Goal: Transaction & Acquisition: Purchase product/service

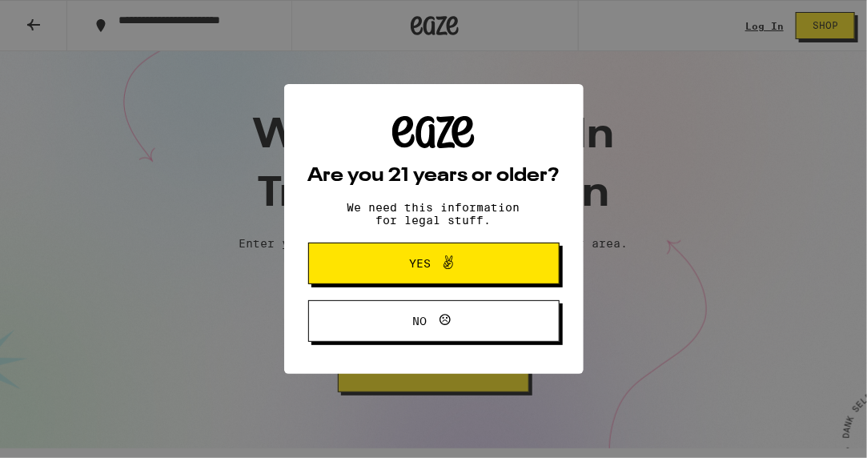
click at [411, 263] on span "Yes" at bounding box center [420, 263] width 22 height 11
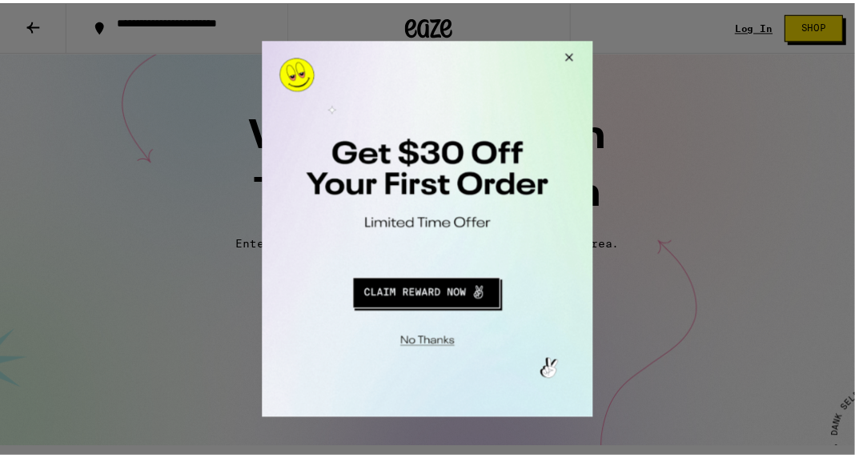
click at [575, 55] on button "Close Modal" at bounding box center [570, 60] width 43 height 38
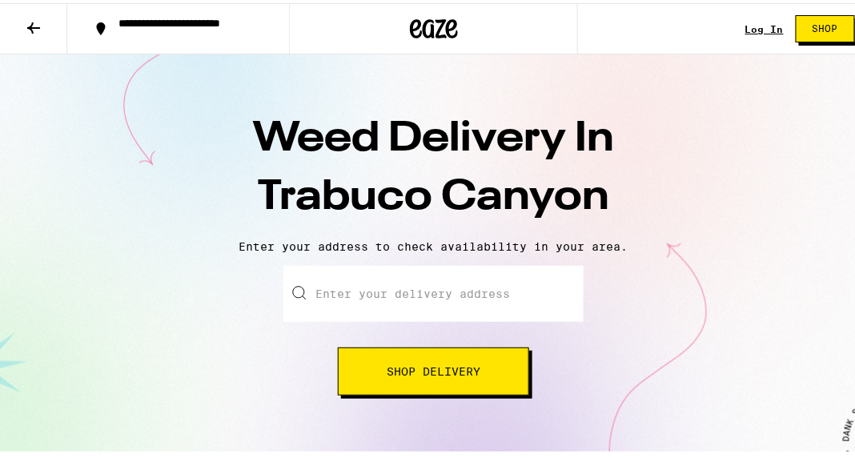
click at [822, 25] on span "Shop" at bounding box center [826, 26] width 26 height 10
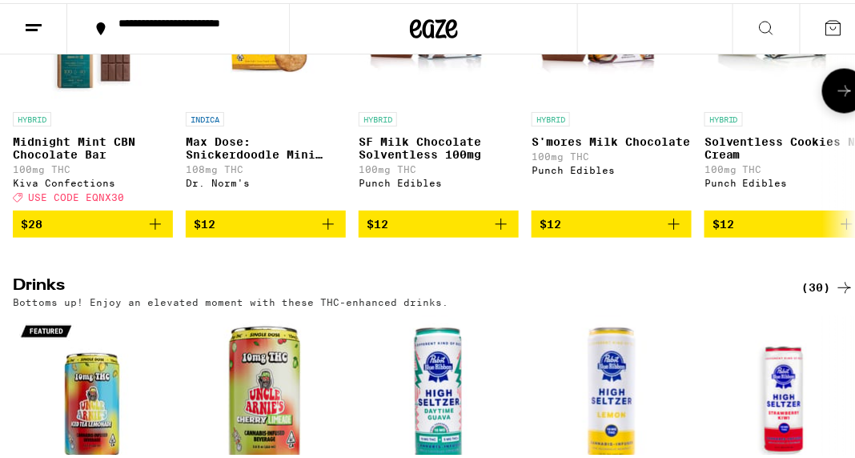
scroll to position [5139, 0]
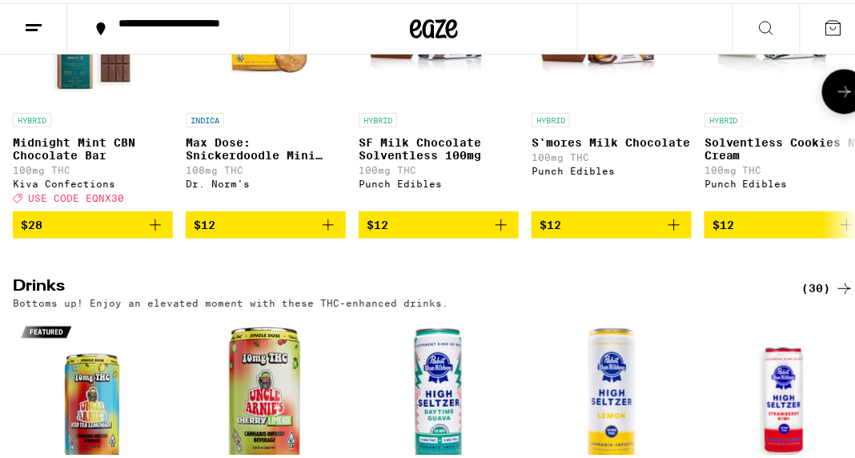
drag, startPoint x: 434, startPoint y: 301, endPoint x: 832, endPoint y: 233, distance: 403.7
click at [835, 98] on icon at bounding box center [844, 87] width 19 height 19
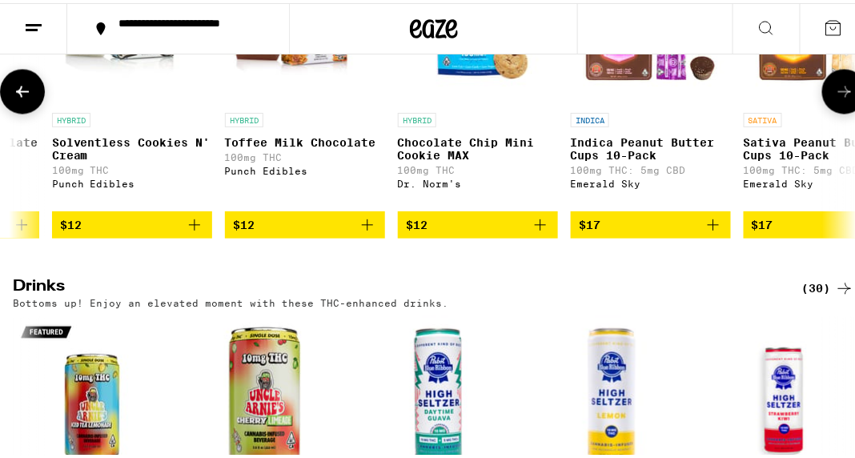
scroll to position [0, 656]
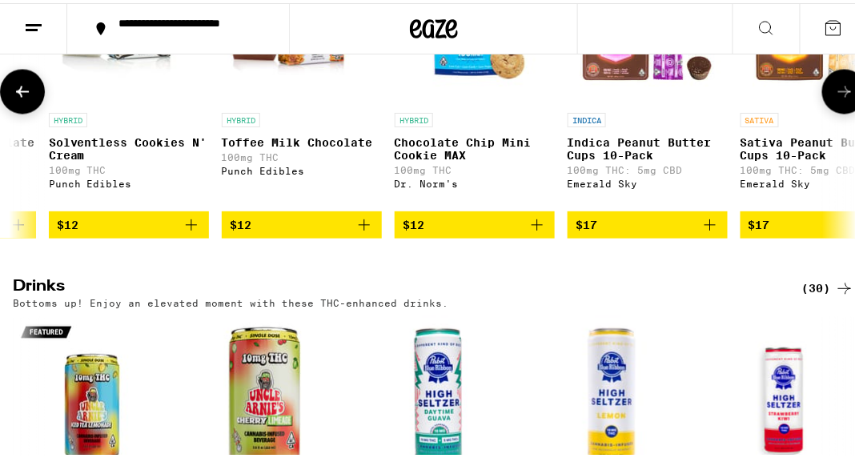
click at [835, 98] on icon at bounding box center [844, 87] width 19 height 19
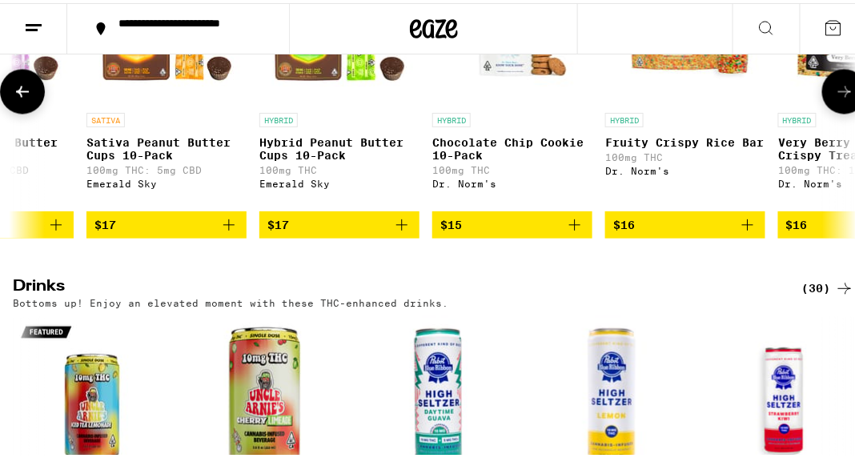
scroll to position [0, 1311]
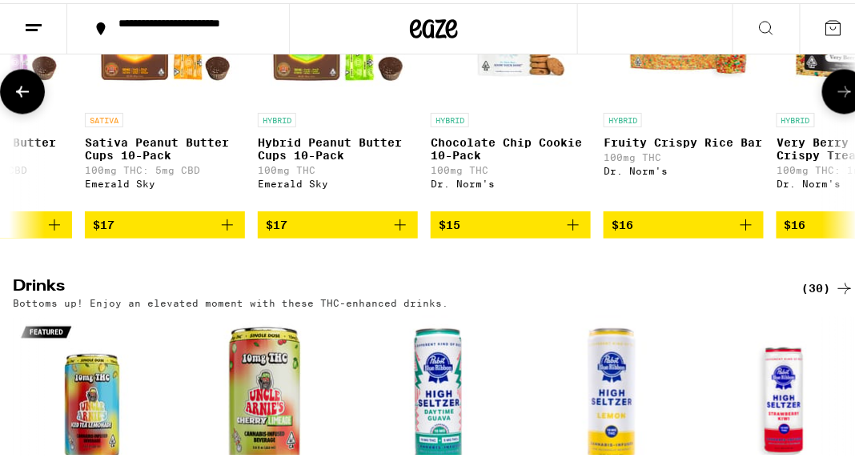
click at [835, 98] on icon at bounding box center [844, 87] width 19 height 19
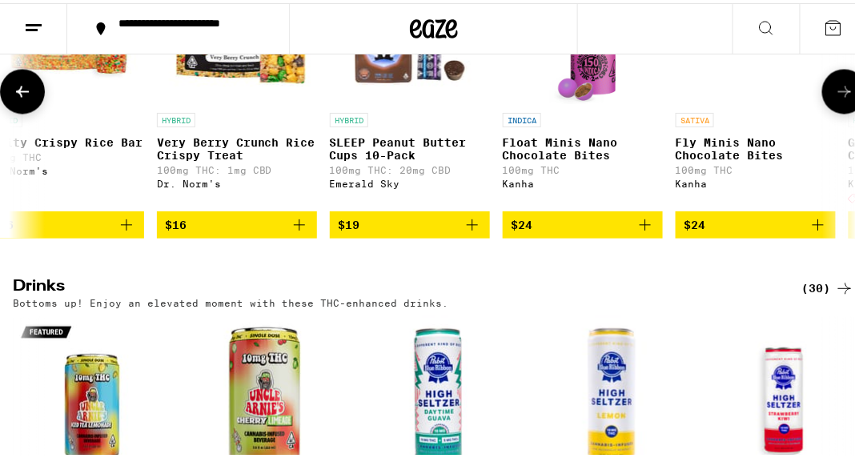
scroll to position [0, 1967]
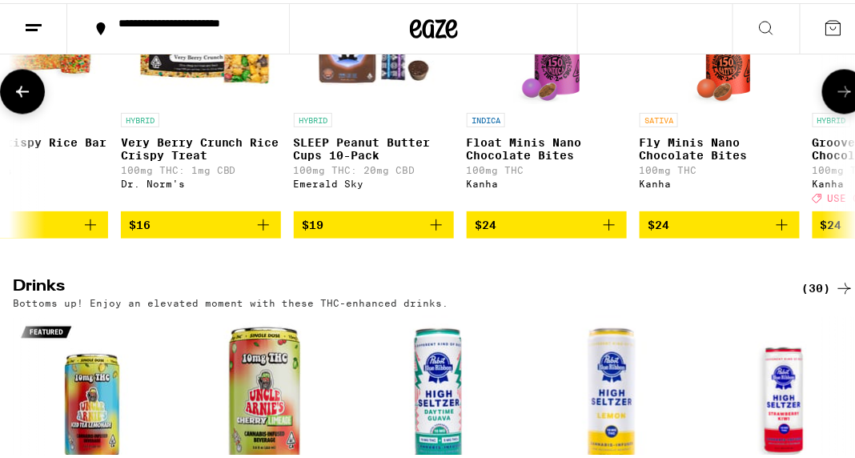
click at [835, 98] on icon at bounding box center [844, 87] width 19 height 19
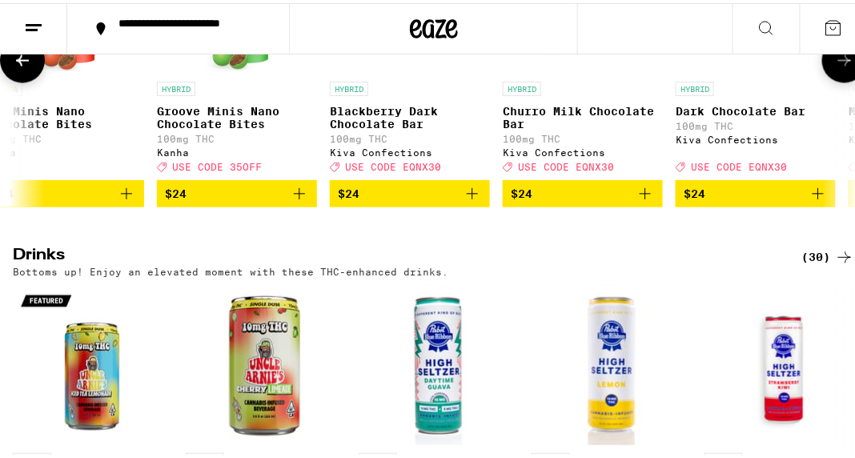
scroll to position [5168, 0]
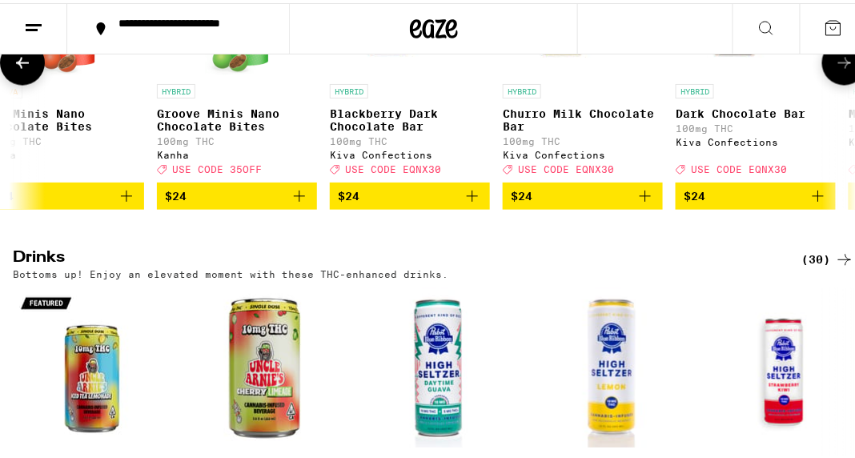
click at [835, 69] on icon at bounding box center [844, 59] width 19 height 19
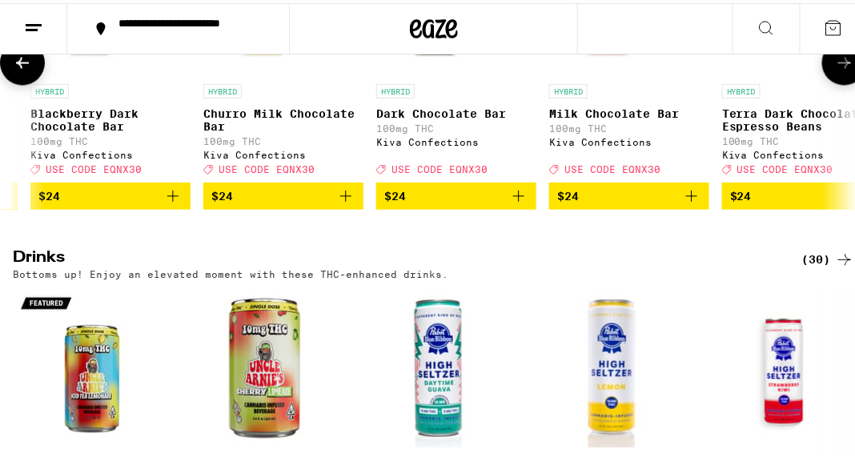
scroll to position [0, 2918]
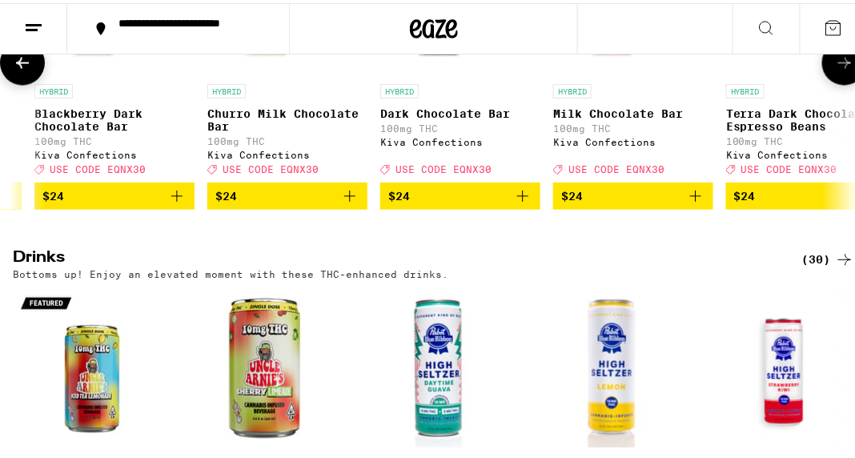
click at [447, 203] on span "$24" at bounding box center [460, 192] width 144 height 19
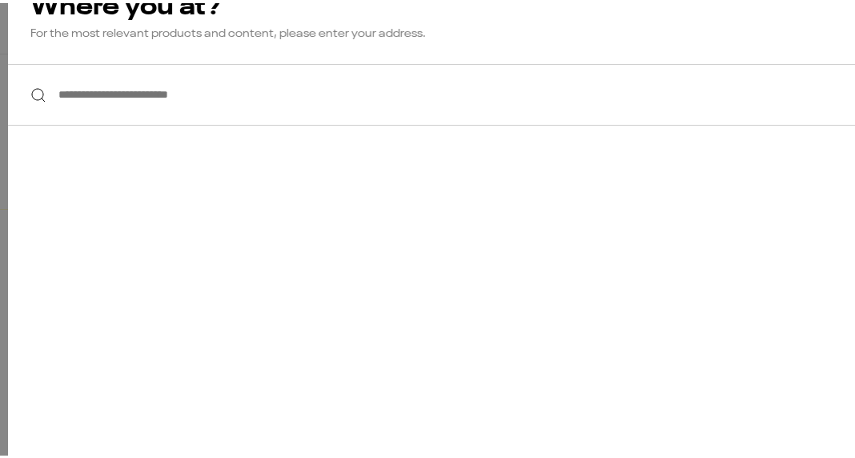
click at [106, 91] on input "**********" at bounding box center [434, 92] width 852 height 62
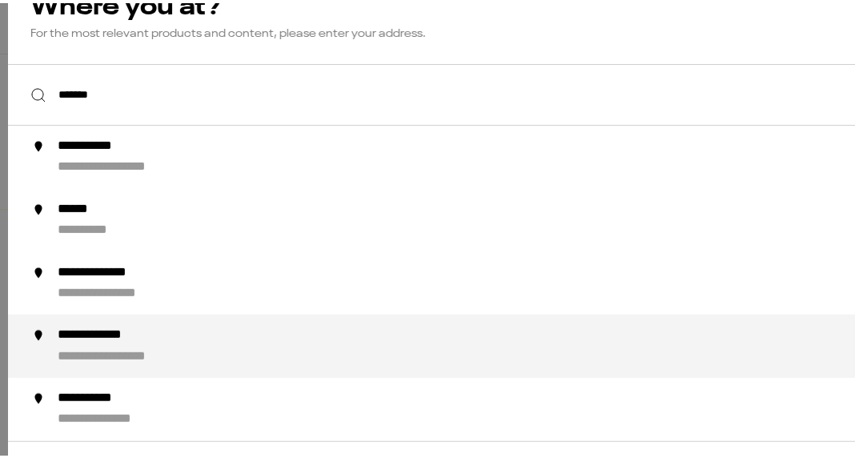
click at [120, 339] on div "**********" at bounding box center [110, 332] width 107 height 17
type input "**********"
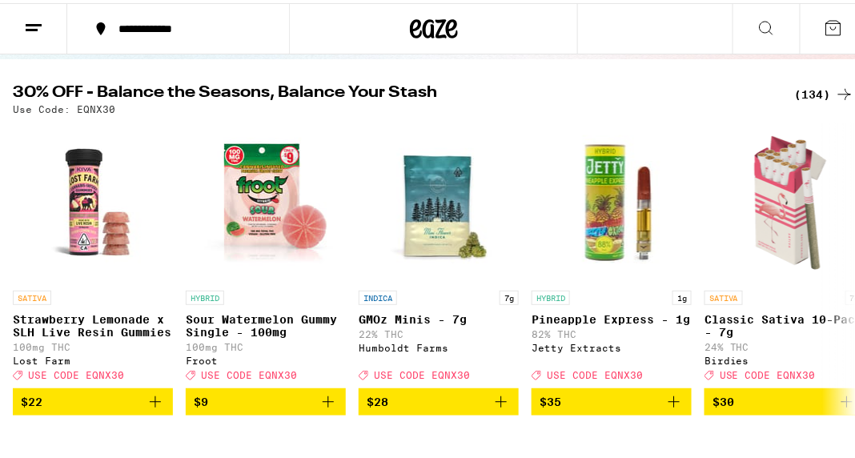
scroll to position [0, 0]
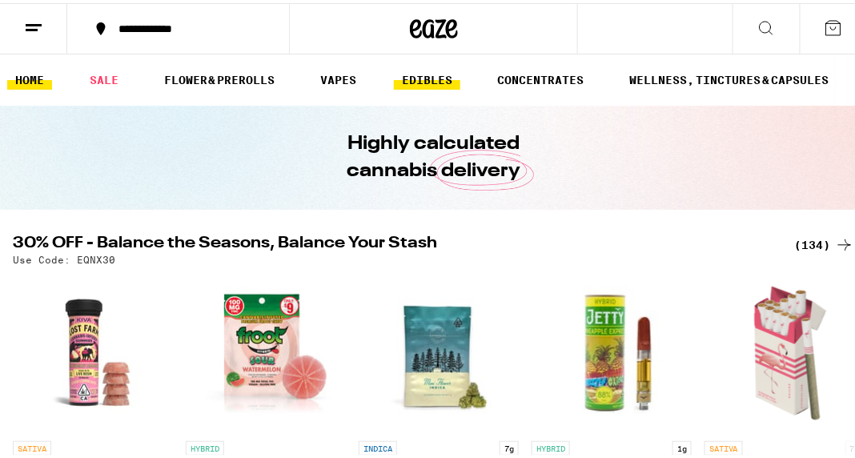
click at [432, 75] on link "EDIBLES" at bounding box center [427, 76] width 66 height 19
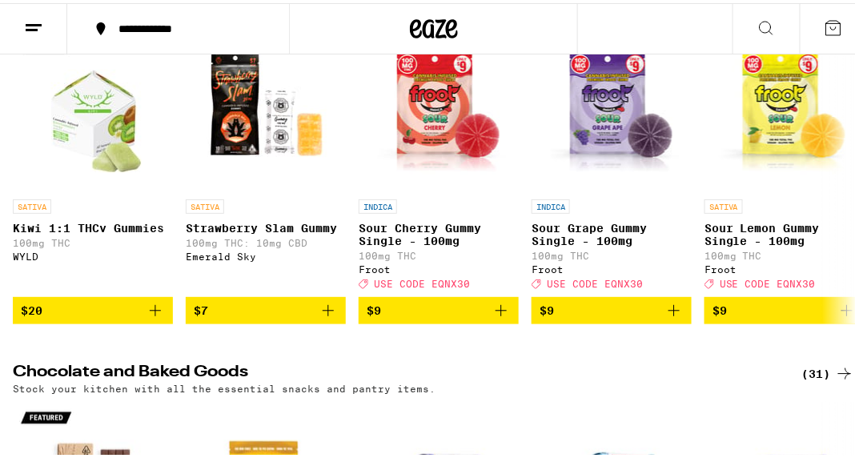
scroll to position [199, 0]
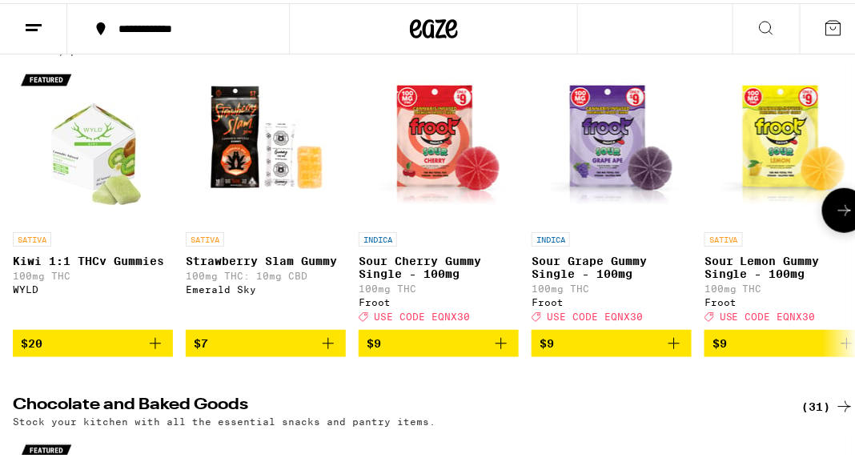
click at [835, 215] on icon at bounding box center [844, 207] width 19 height 19
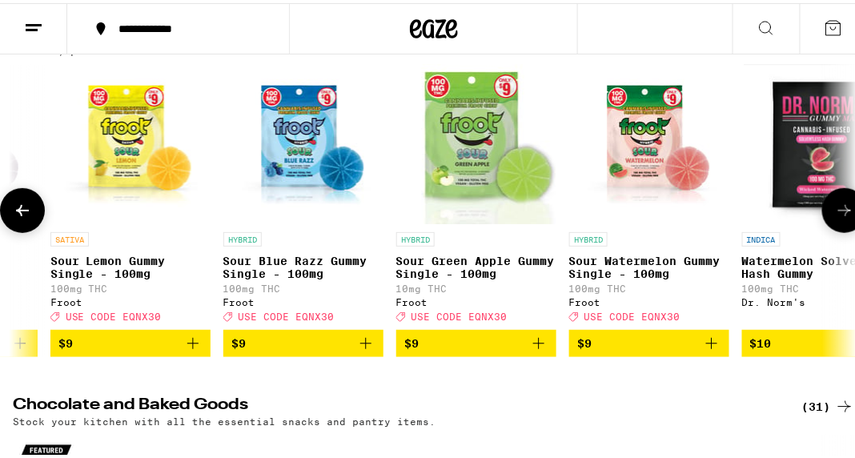
scroll to position [0, 656]
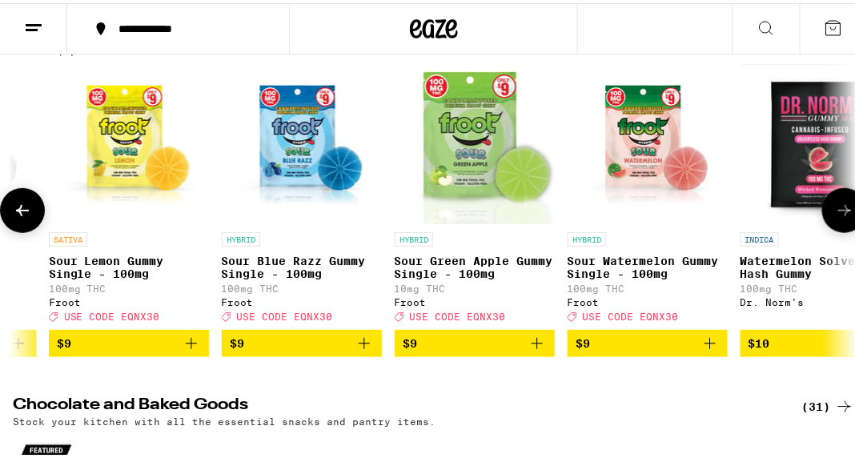
click at [835, 217] on icon at bounding box center [844, 207] width 19 height 19
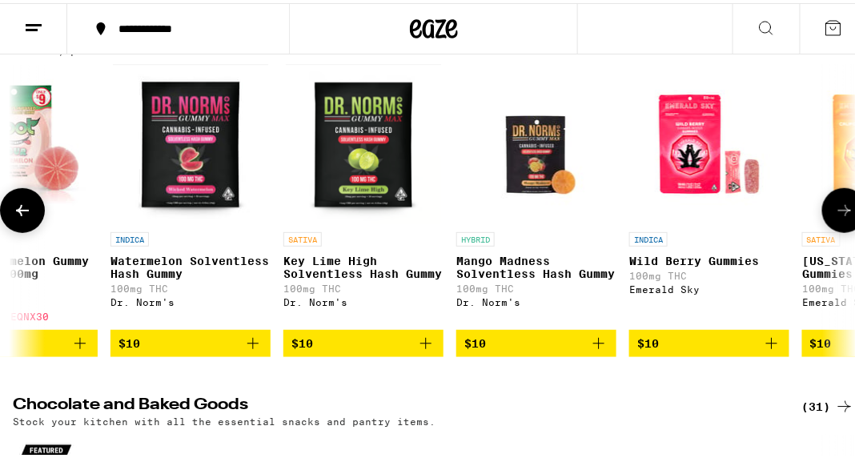
scroll to position [0, 1311]
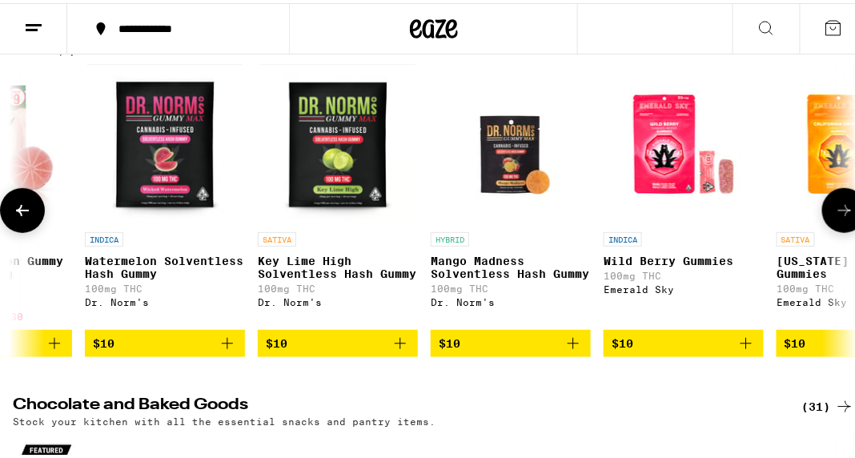
click at [835, 215] on icon at bounding box center [844, 207] width 19 height 19
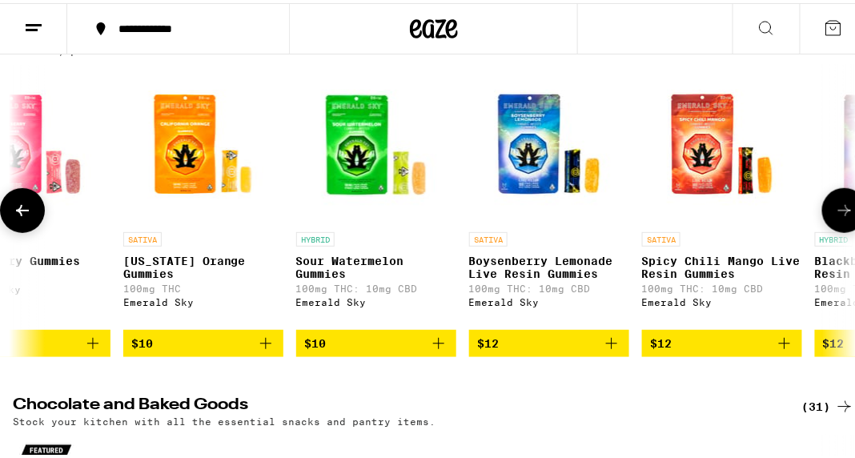
scroll to position [0, 1967]
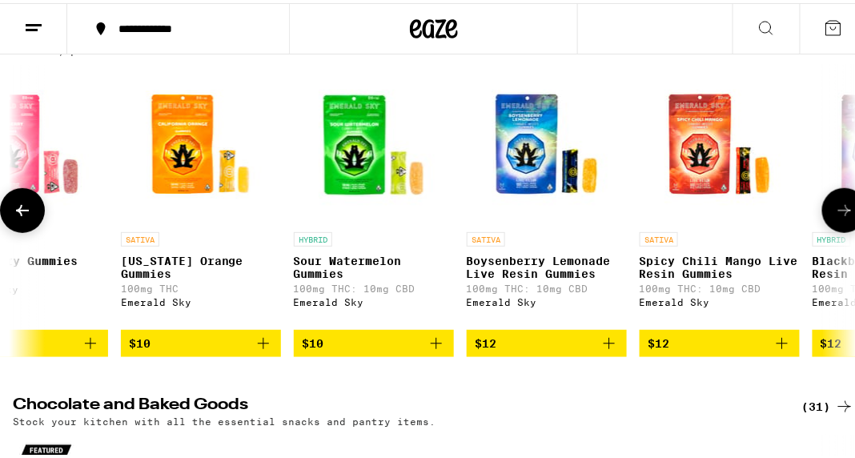
click at [835, 215] on icon at bounding box center [844, 207] width 19 height 19
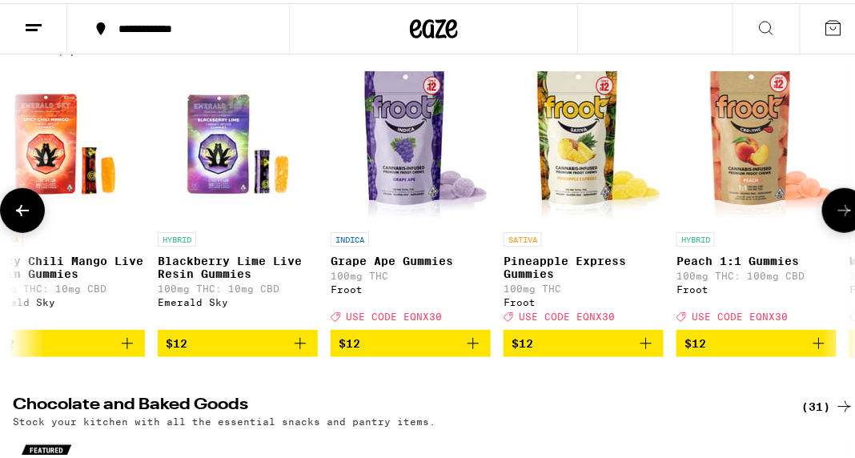
scroll to position [0, 2623]
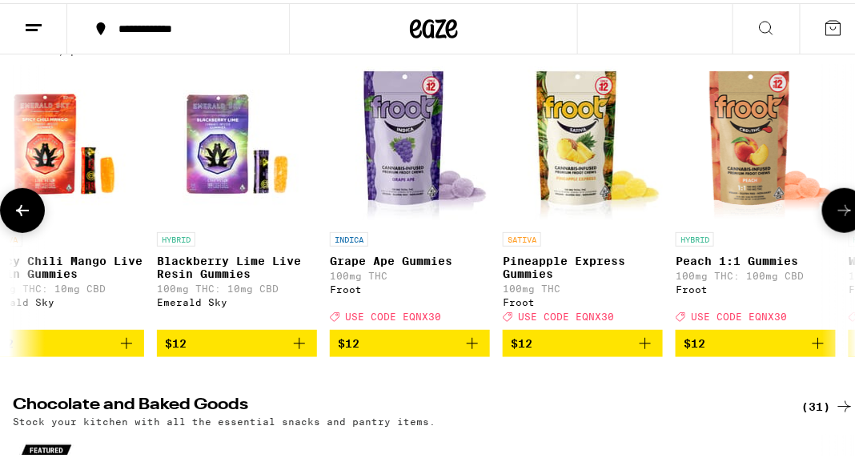
click at [835, 211] on icon at bounding box center [844, 207] width 19 height 19
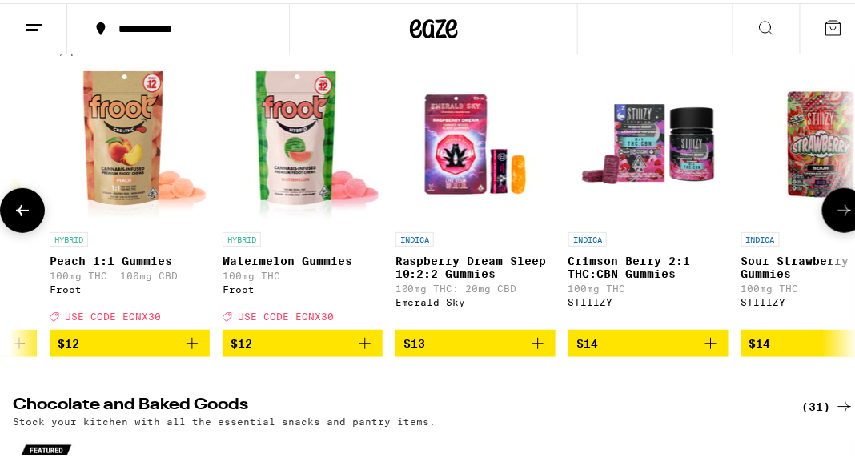
scroll to position [0, 3278]
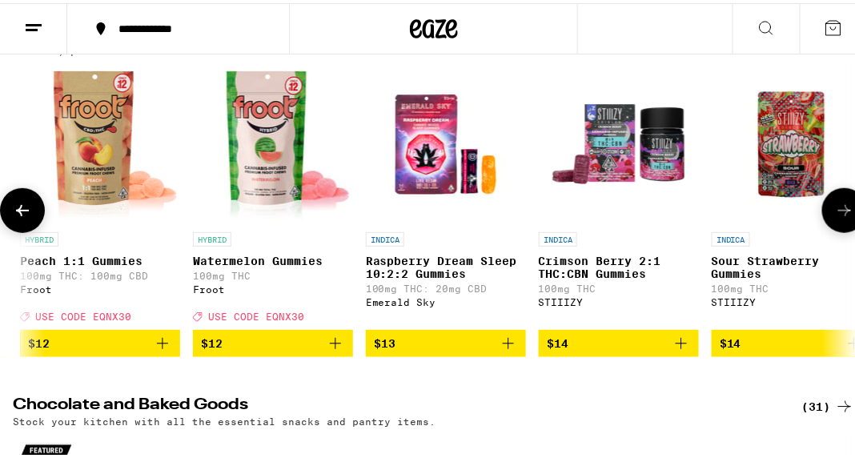
click at [835, 211] on icon at bounding box center [844, 207] width 19 height 19
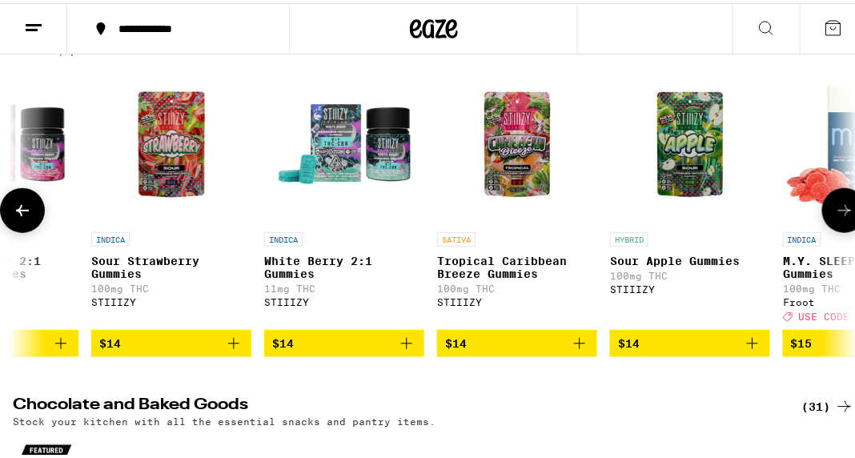
scroll to position [0, 3935]
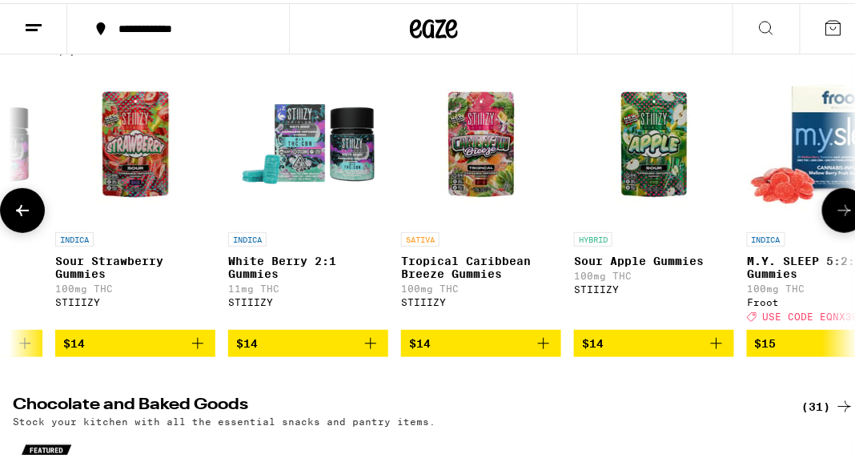
click at [835, 211] on icon at bounding box center [844, 207] width 19 height 19
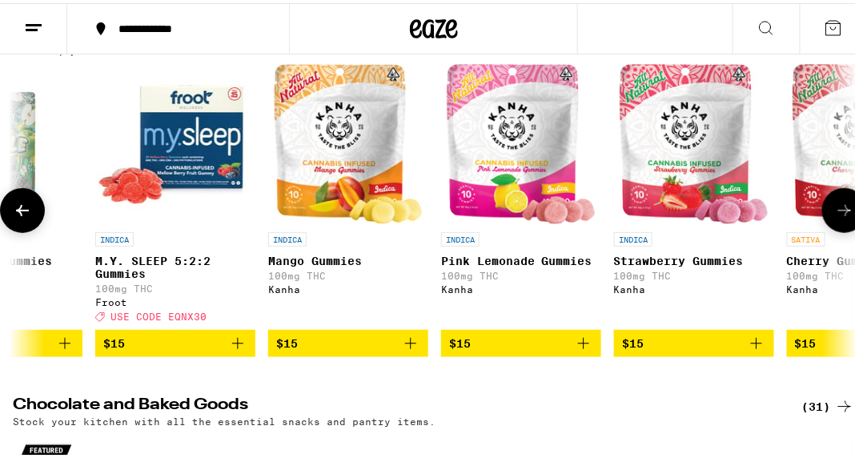
scroll to position [0, 4590]
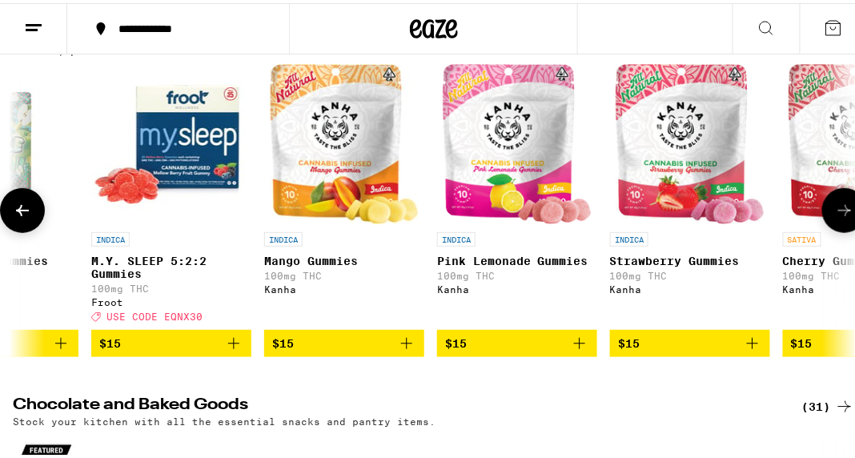
click at [835, 211] on icon at bounding box center [844, 207] width 19 height 19
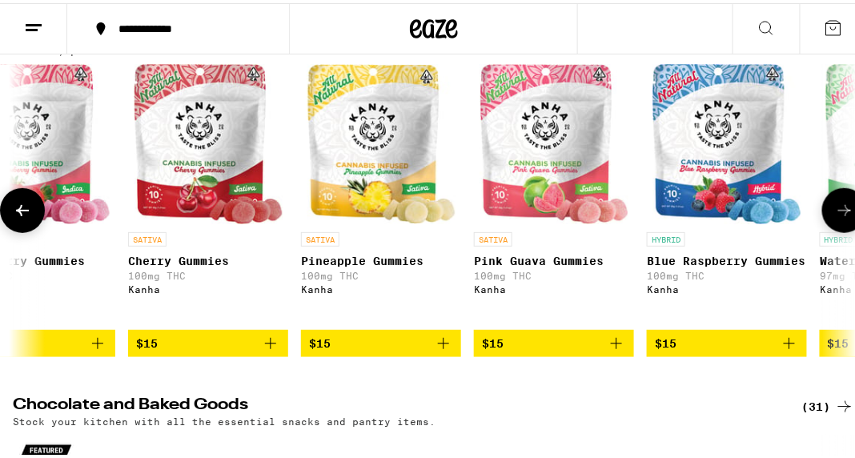
scroll to position [0, 5246]
click at [835, 211] on icon at bounding box center [844, 207] width 19 height 19
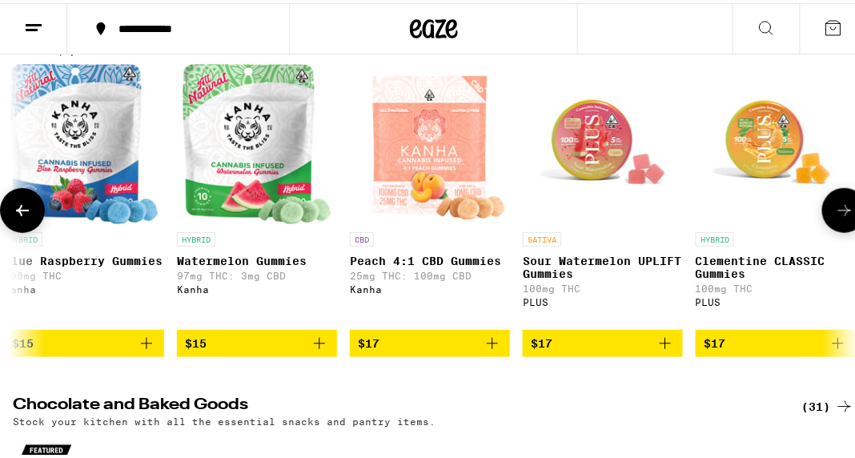
scroll to position [0, 5902]
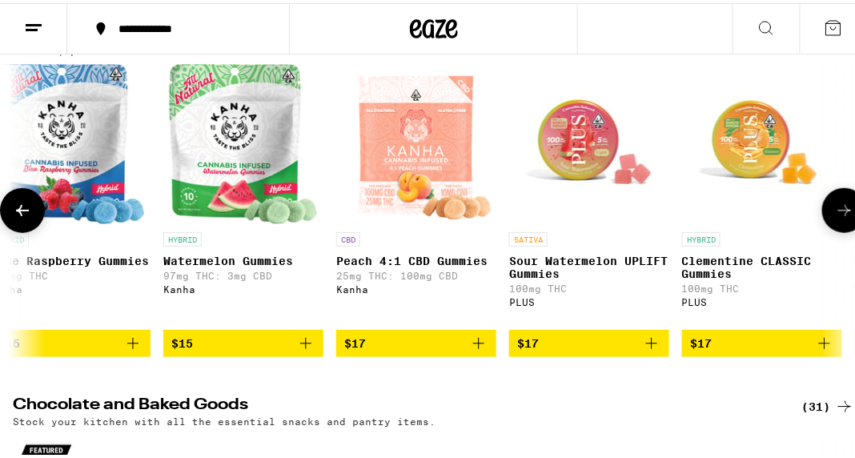
click at [835, 211] on icon at bounding box center [844, 207] width 19 height 19
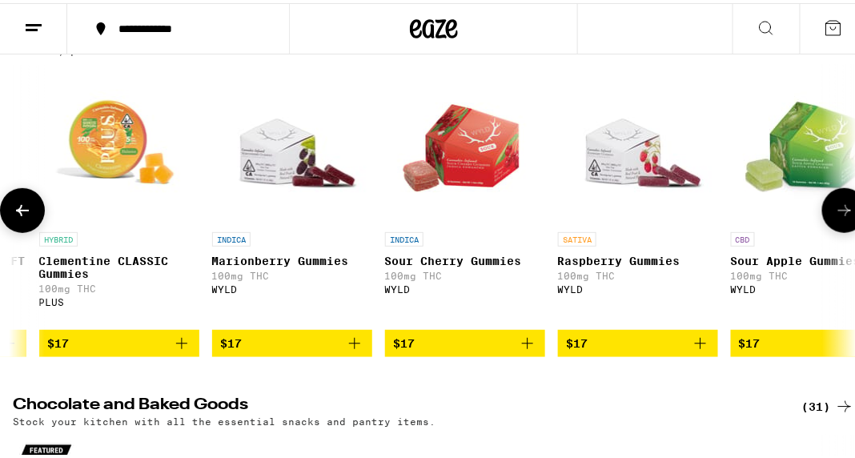
scroll to position [0, 6557]
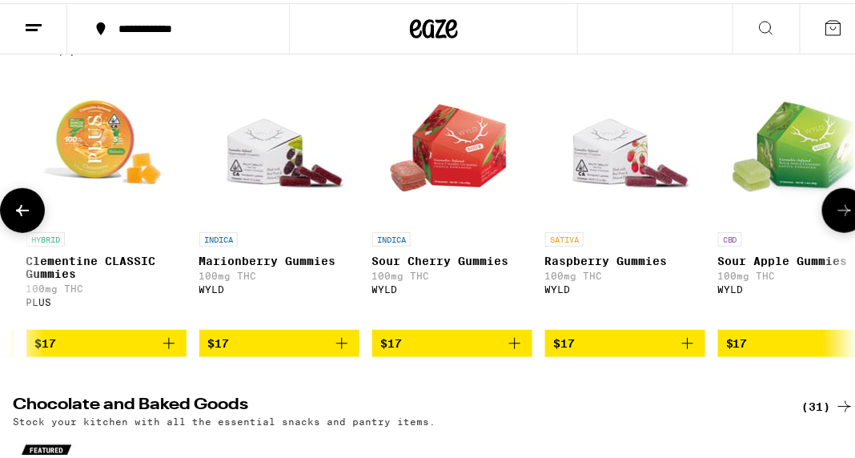
click at [835, 211] on icon at bounding box center [844, 207] width 19 height 19
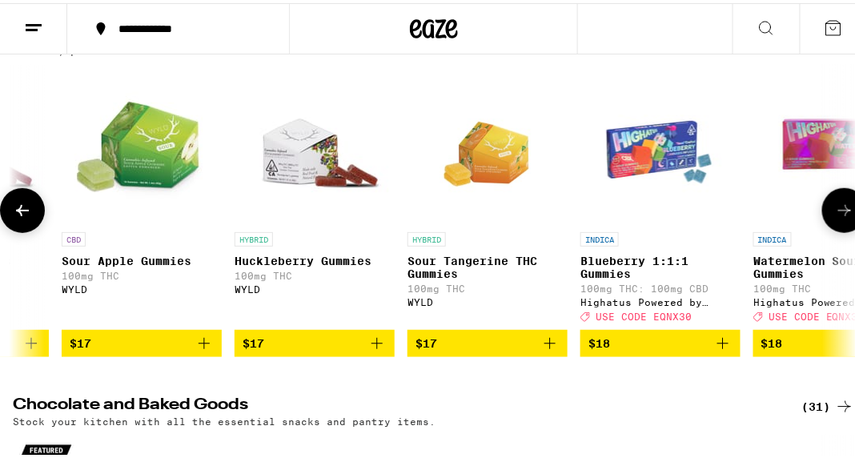
click at [835, 211] on icon at bounding box center [844, 207] width 19 height 19
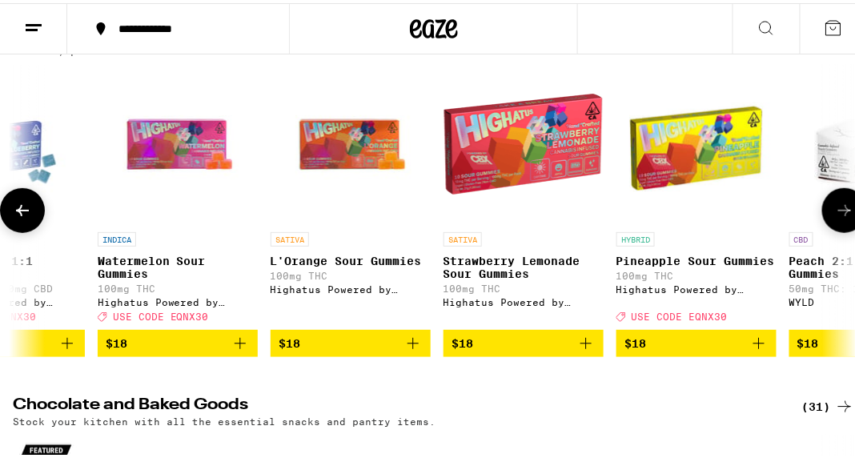
click at [835, 211] on icon at bounding box center [844, 207] width 19 height 19
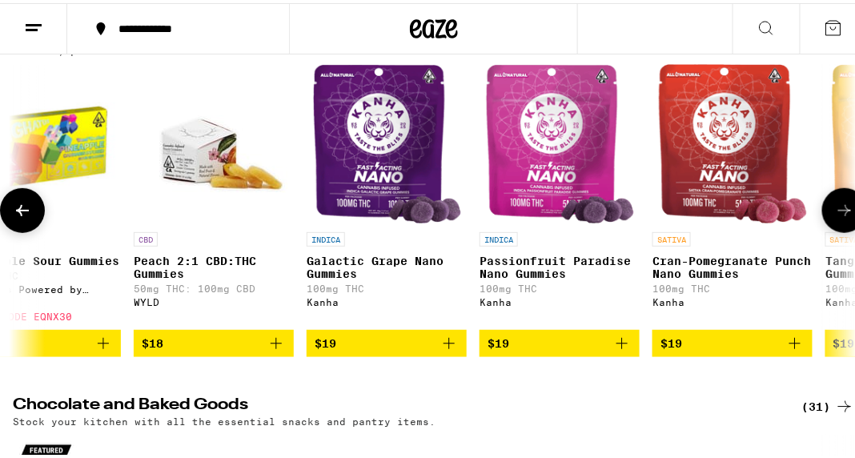
click at [835, 211] on icon at bounding box center [844, 207] width 19 height 19
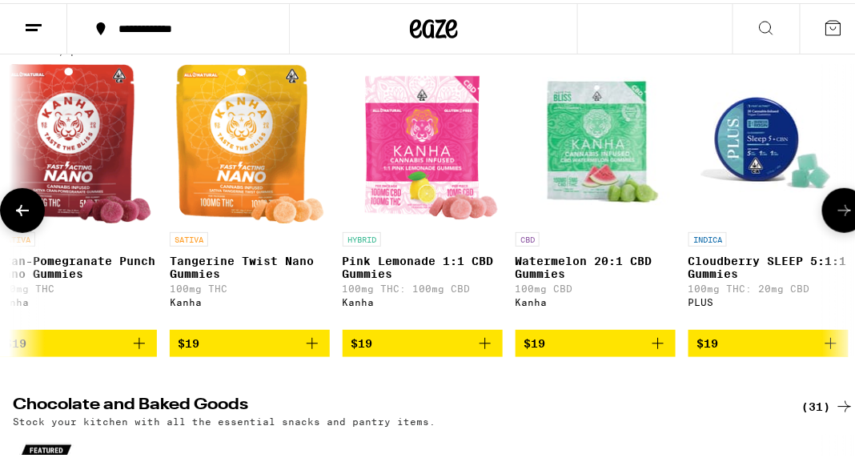
click at [835, 211] on icon at bounding box center [844, 207] width 19 height 19
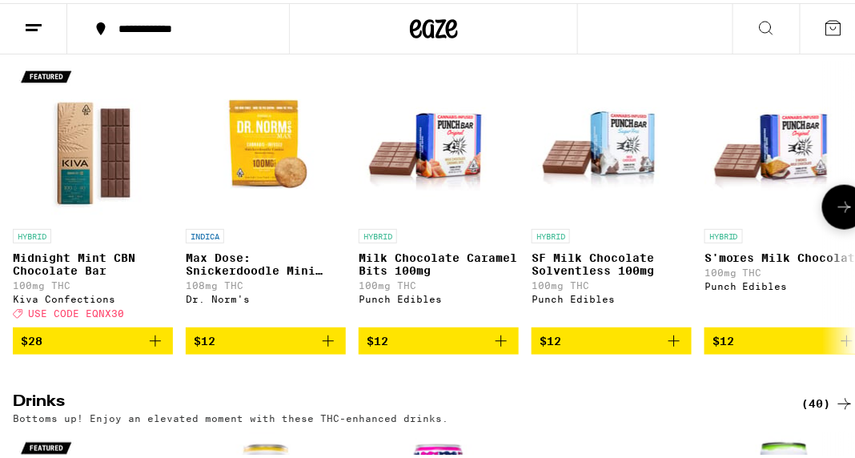
scroll to position [564, 0]
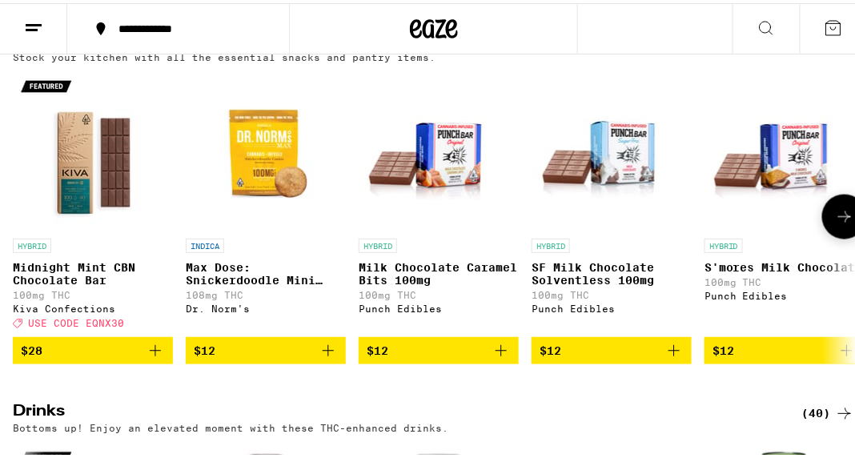
click at [838, 219] on icon at bounding box center [844, 213] width 13 height 11
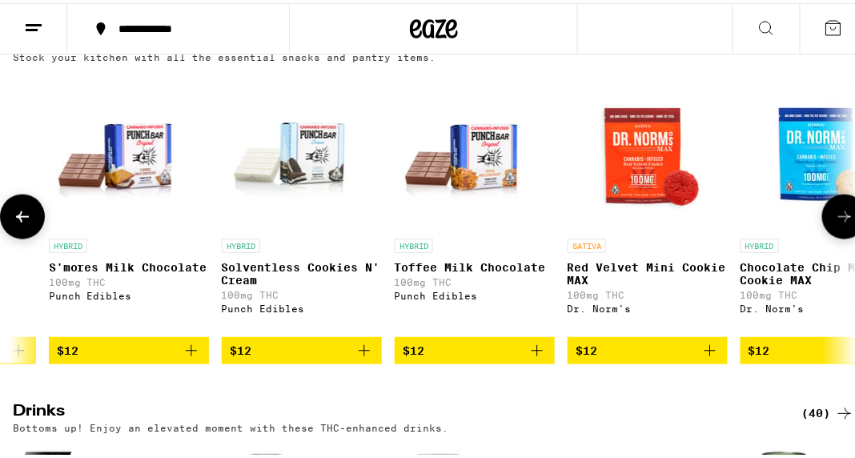
click at [838, 219] on icon at bounding box center [844, 213] width 13 height 11
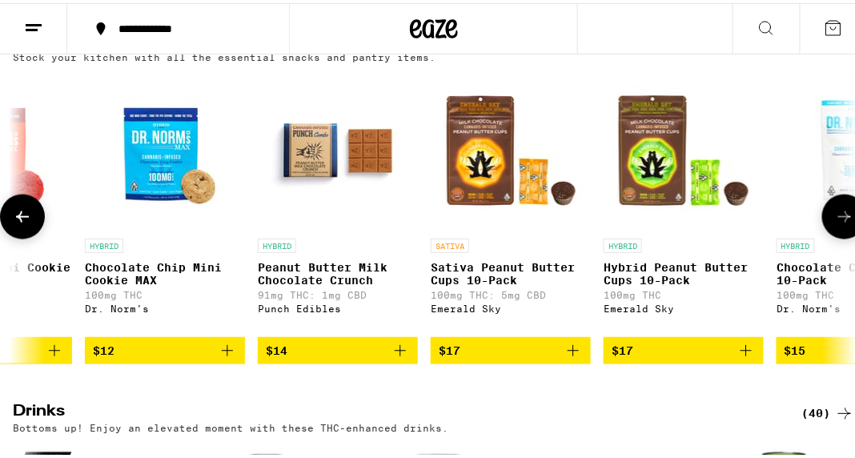
click at [838, 219] on icon at bounding box center [844, 213] width 13 height 11
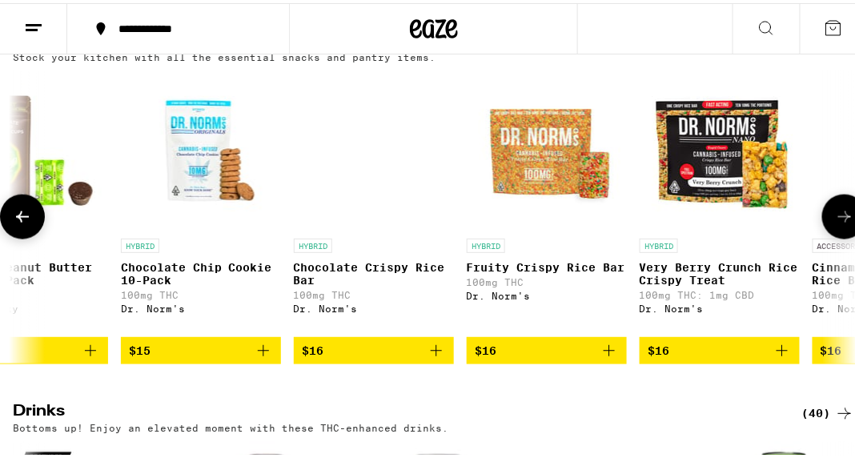
click at [838, 219] on icon at bounding box center [844, 213] width 13 height 11
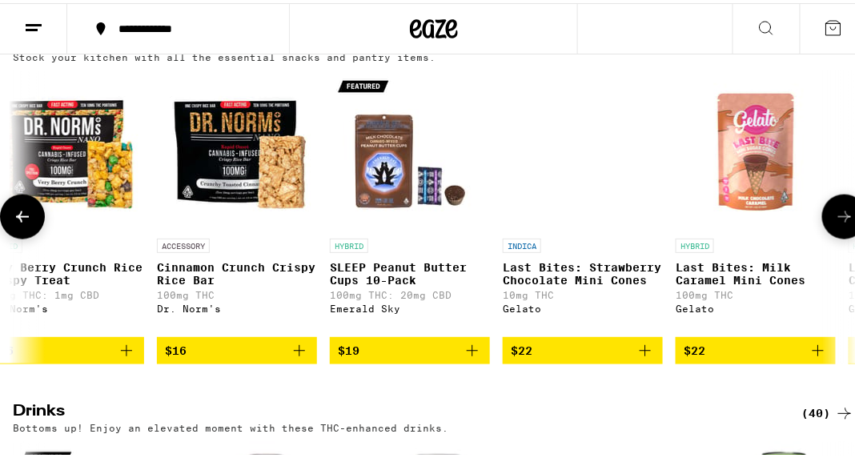
click at [838, 219] on icon at bounding box center [844, 213] width 13 height 11
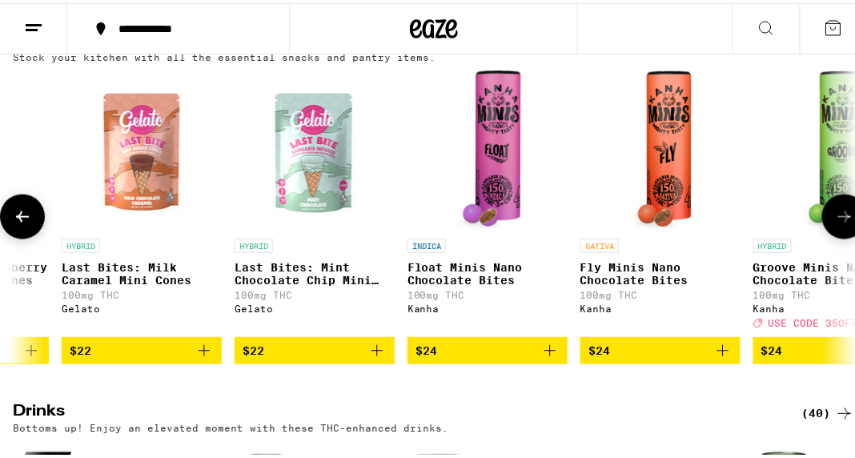
scroll to position [0, 3278]
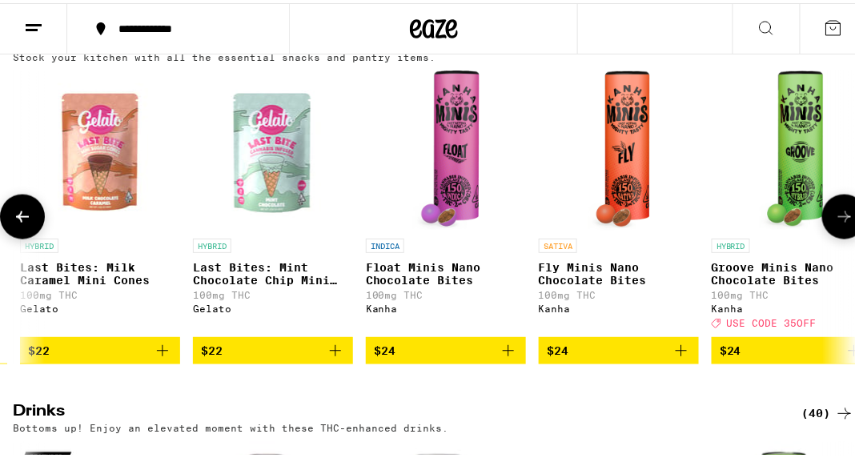
click at [835, 223] on icon at bounding box center [844, 213] width 19 height 19
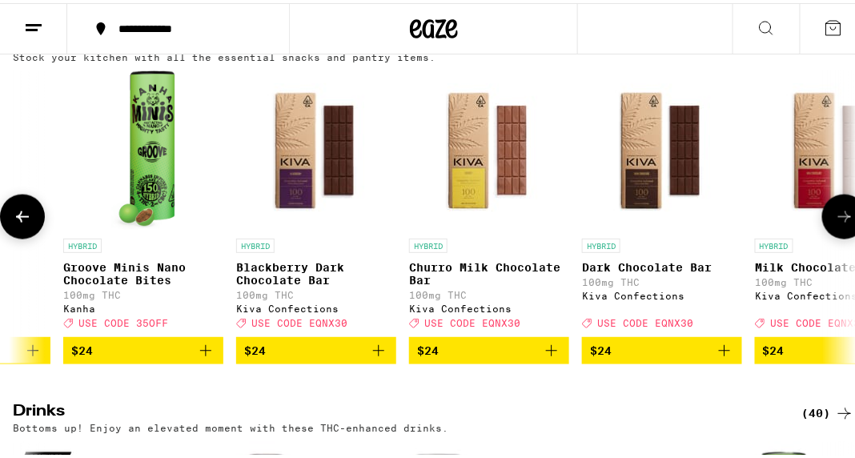
scroll to position [0, 3935]
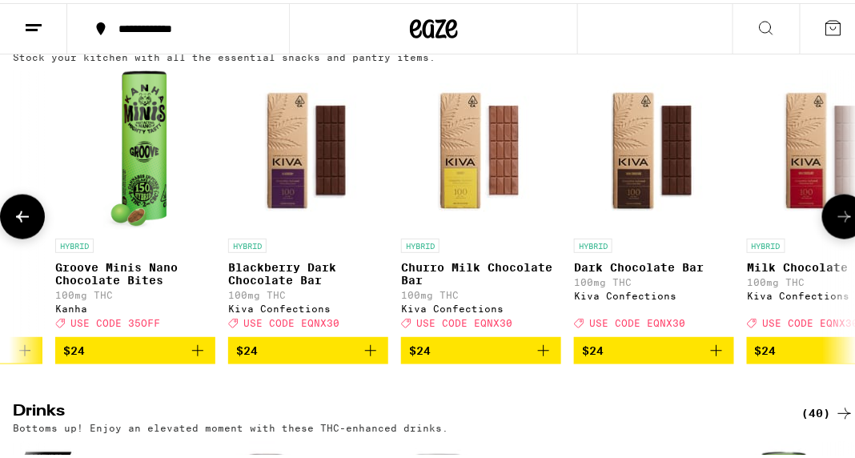
click at [648, 357] on span "$24" at bounding box center [654, 347] width 144 height 19
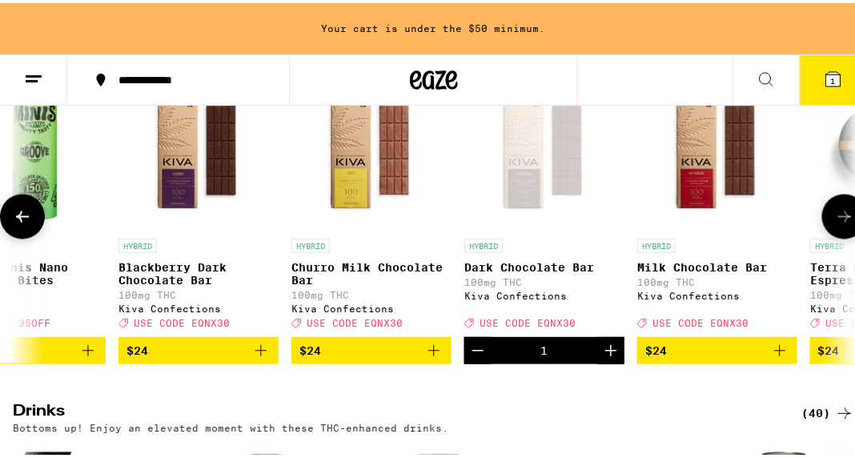
scroll to position [0, 4049]
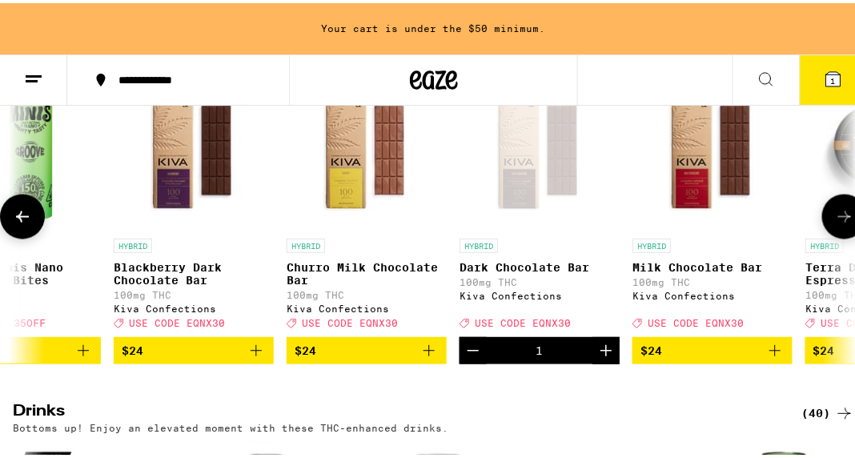
click at [835, 223] on icon at bounding box center [844, 213] width 19 height 19
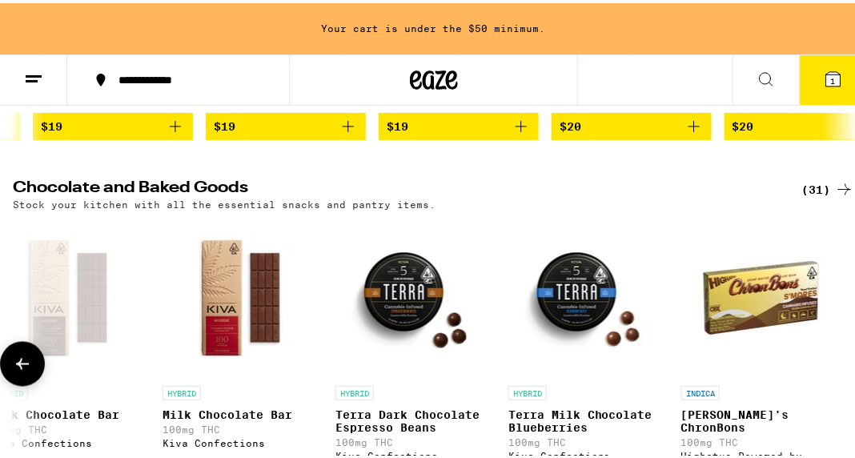
scroll to position [469, 0]
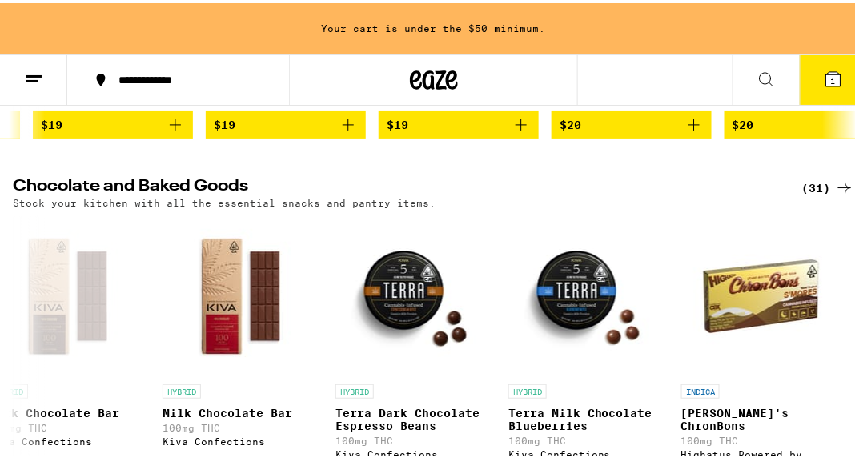
click at [838, 191] on icon at bounding box center [844, 184] width 13 height 11
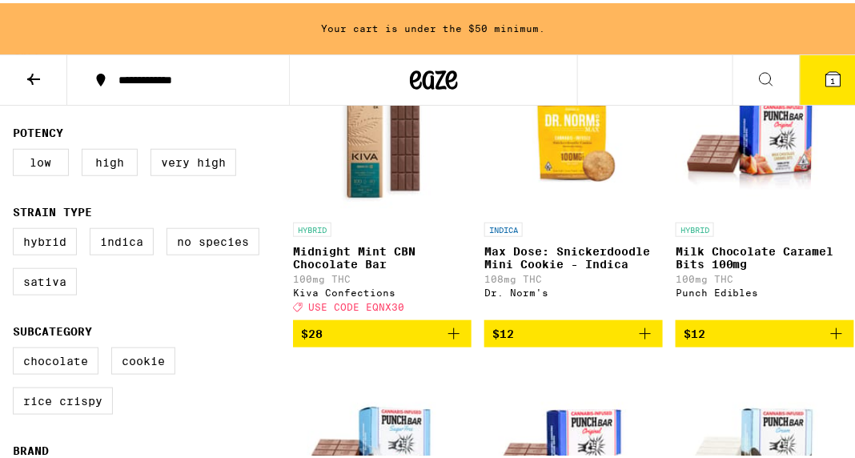
scroll to position [251, 0]
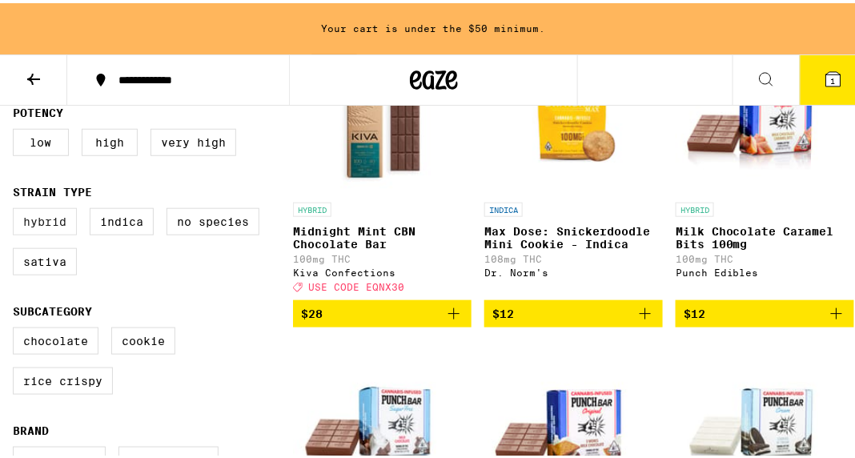
click at [45, 227] on label "Hybrid" at bounding box center [45, 218] width 64 height 27
click at [17, 208] on input "Hybrid" at bounding box center [16, 207] width 1 height 1
checkbox input "true"
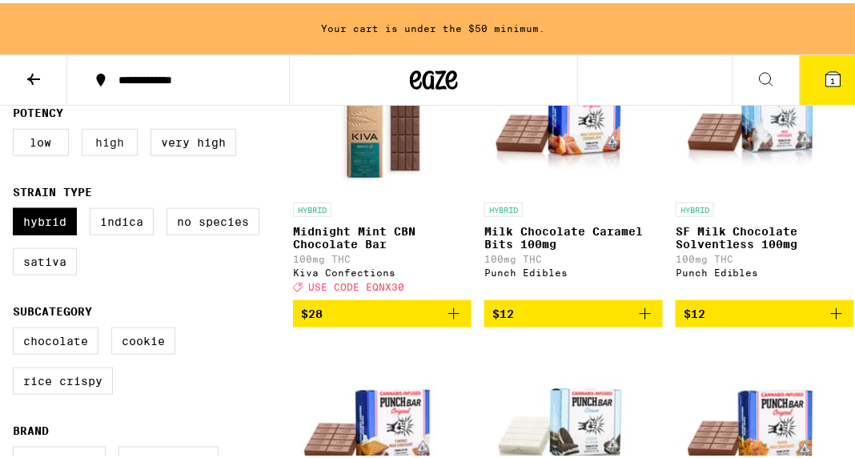
click at [119, 144] on label "High" at bounding box center [110, 139] width 56 height 27
click at [17, 129] on input "High" at bounding box center [16, 128] width 1 height 1
checkbox input "true"
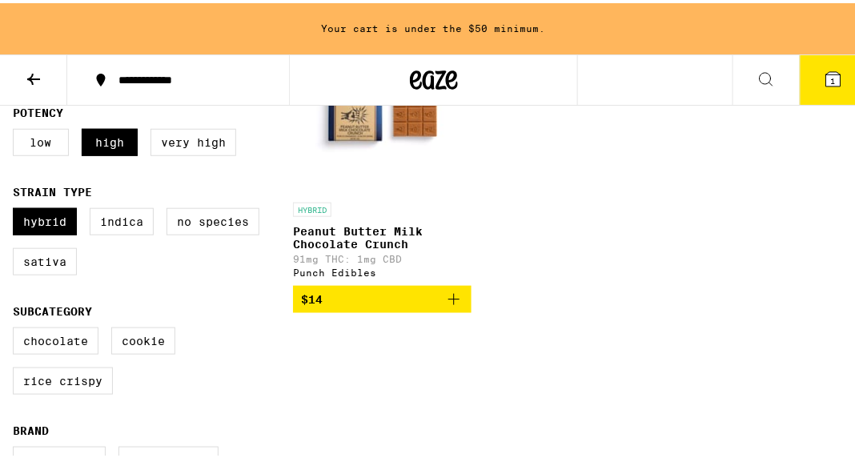
scroll to position [301, 0]
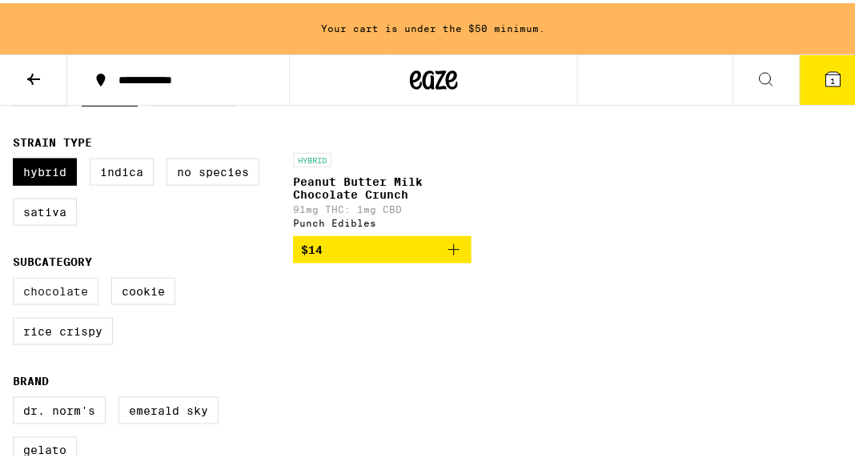
click at [64, 300] on label "Chocolate" at bounding box center [56, 288] width 86 height 27
click at [17, 278] on input "Chocolate" at bounding box center [16, 277] width 1 height 1
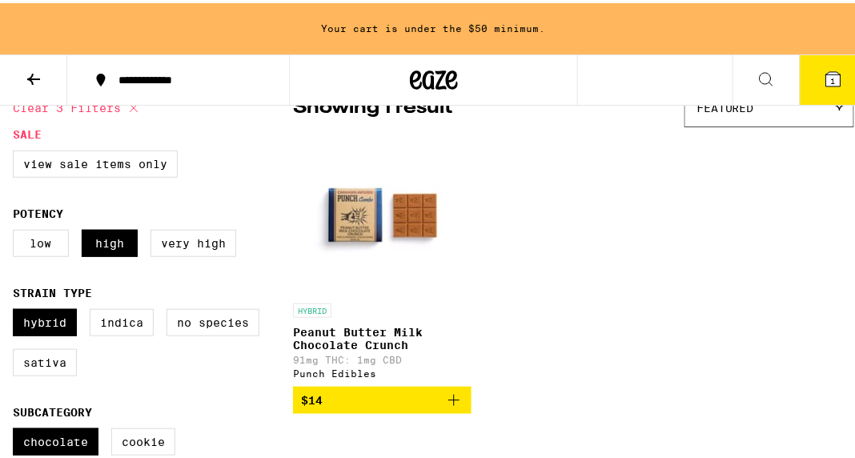
scroll to position [151, 0]
click at [668, 263] on div "HYBRID Peanut Butter Milk Chocolate Crunch 91mg THC: 1mg CBD Punch Edibles $14" at bounding box center [573, 271] width 561 height 279
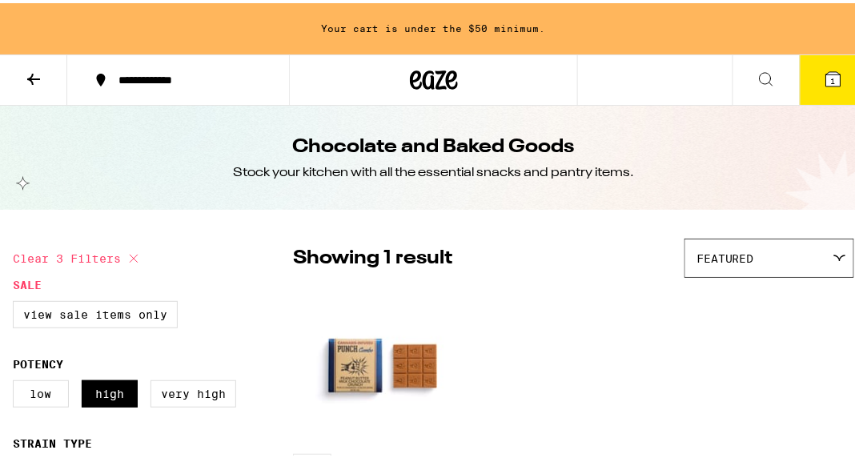
checkbox input "false"
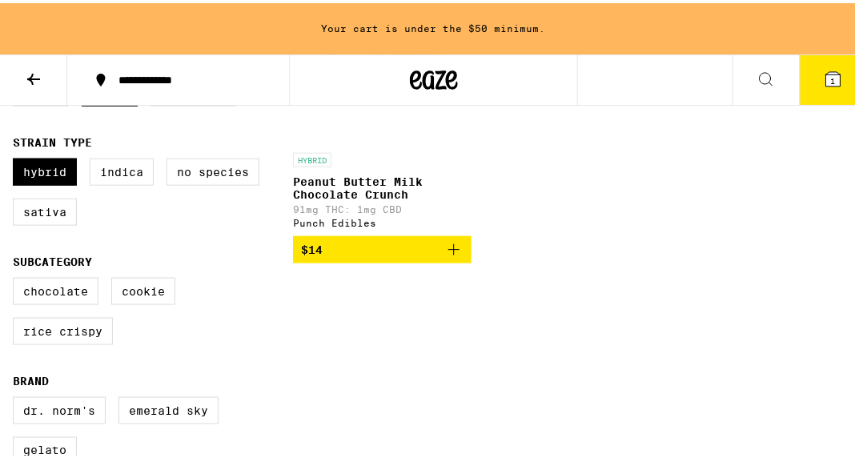
scroll to position [251, 0]
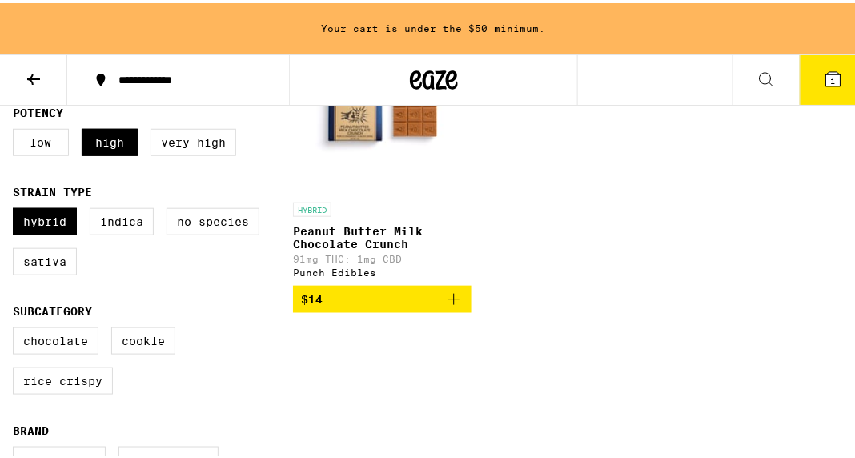
checkbox input "false"
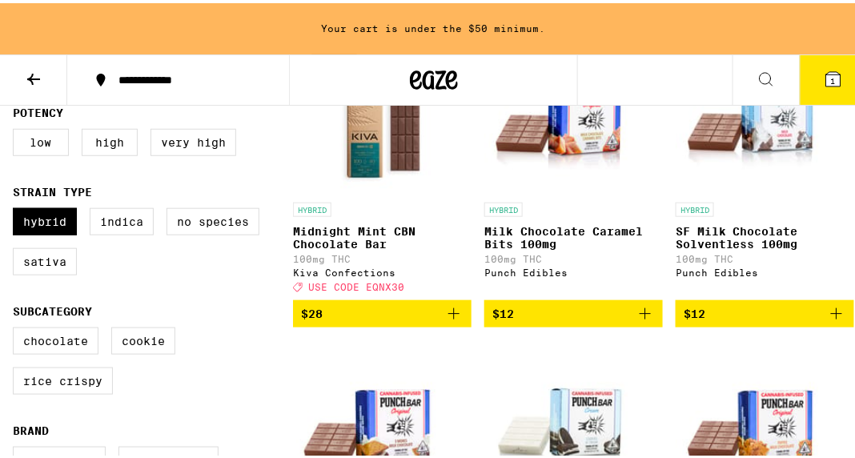
checkbox input "false"
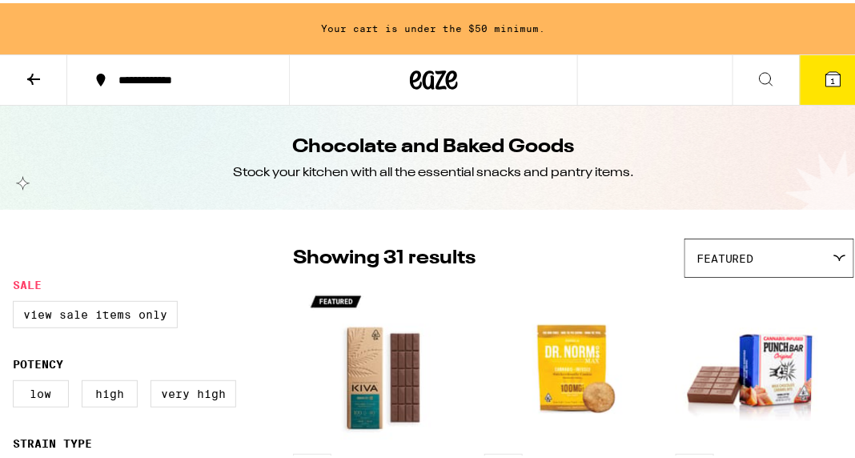
click at [38, 75] on icon at bounding box center [33, 75] width 13 height 11
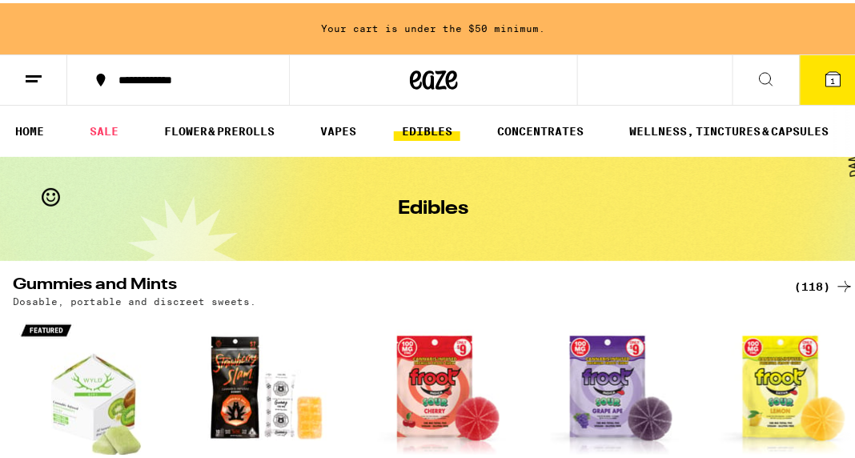
scroll to position [3, 0]
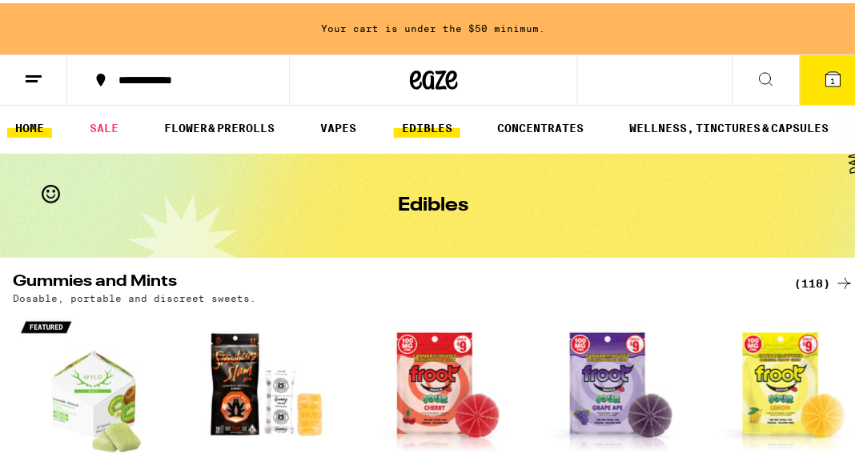
click at [30, 122] on link "HOME" at bounding box center [29, 124] width 45 height 19
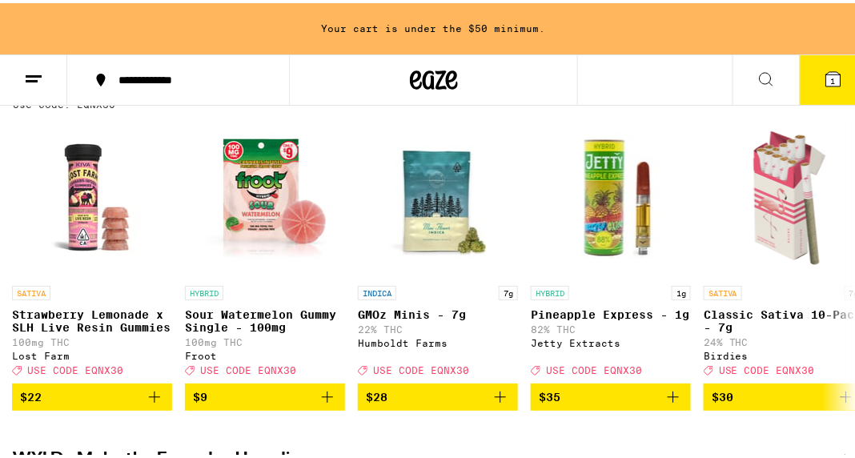
scroll to position [207, 0]
click at [826, 78] on icon at bounding box center [833, 76] width 14 height 14
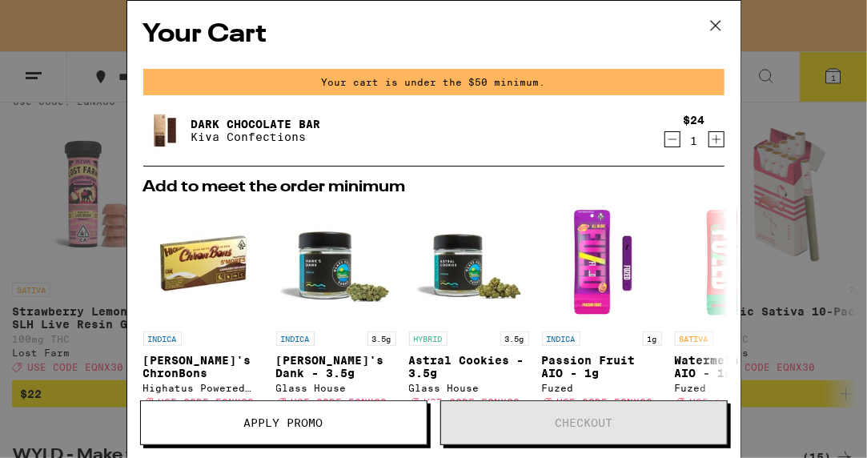
click at [163, 126] on img at bounding box center [165, 130] width 45 height 45
click at [263, 122] on link "Dark Chocolate Bar" at bounding box center [256, 124] width 130 height 13
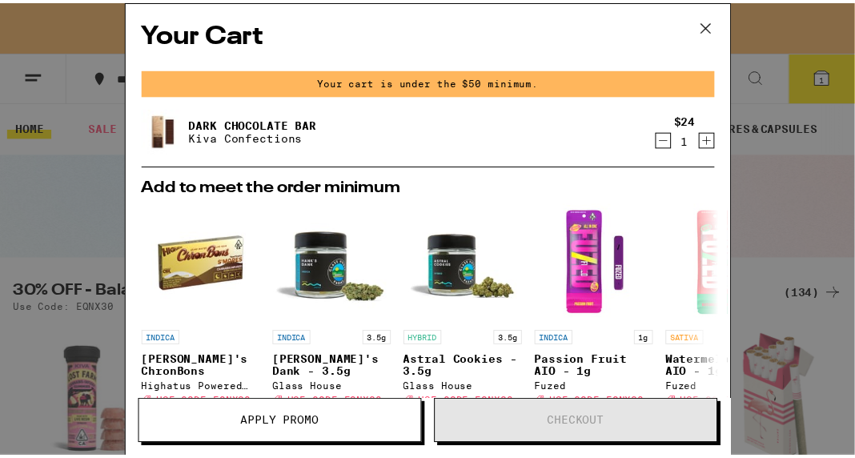
scroll to position [207, 0]
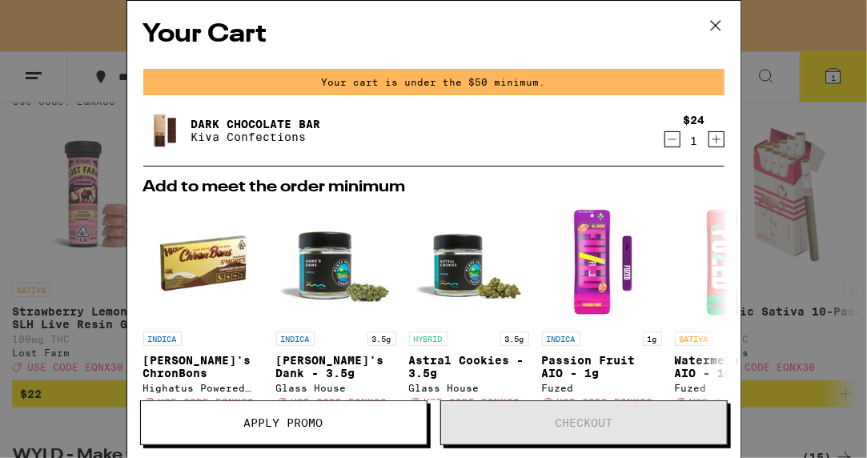
click at [713, 27] on icon at bounding box center [716, 26] width 24 height 24
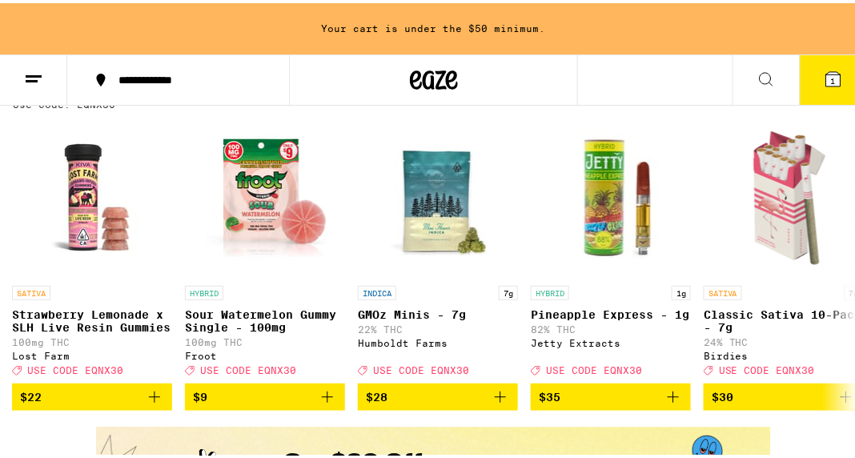
click at [831, 76] on span "1" at bounding box center [833, 78] width 5 height 10
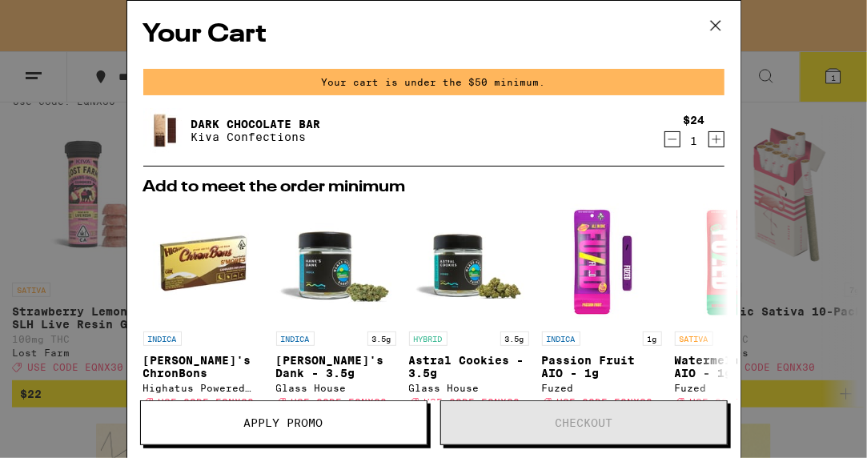
click at [665, 136] on icon "Decrement" at bounding box center [672, 139] width 14 height 19
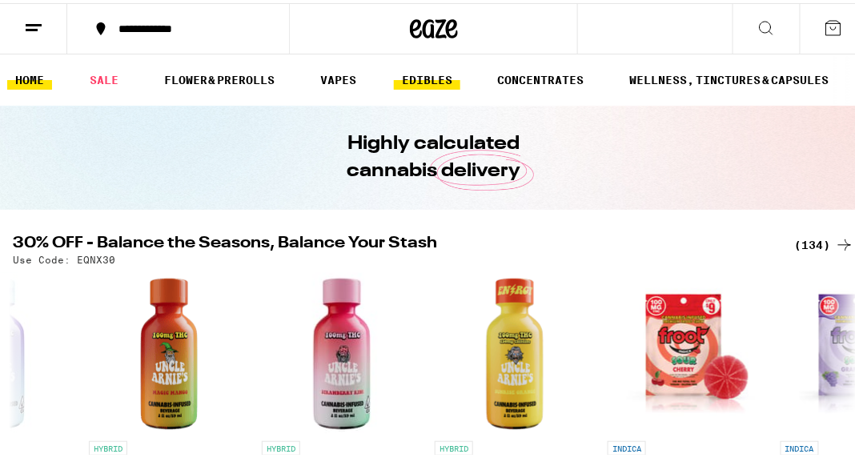
click at [438, 78] on link "EDIBLES" at bounding box center [427, 76] width 66 height 19
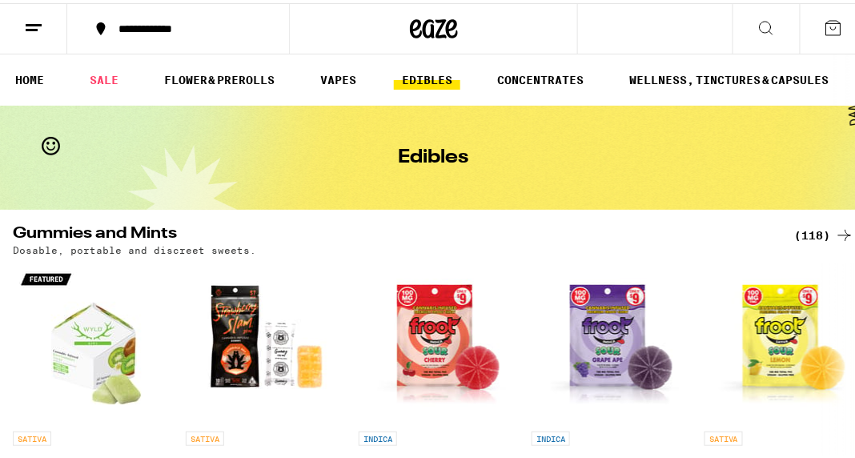
click at [757, 22] on icon at bounding box center [766, 24] width 19 height 19
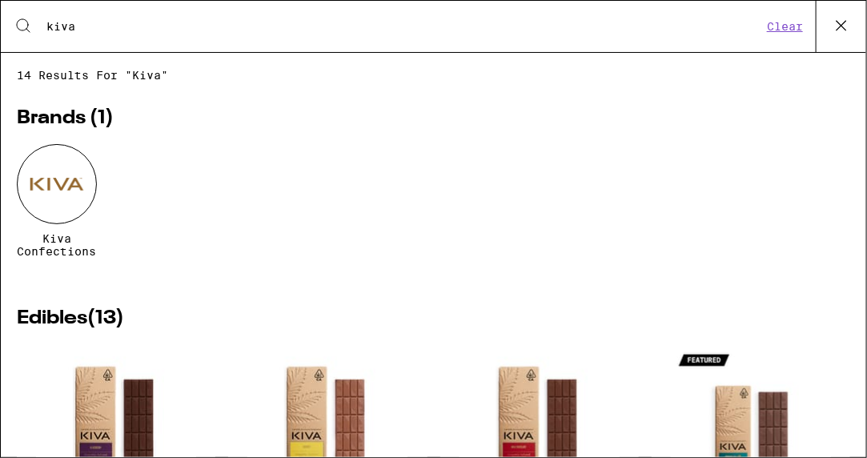
type input "kiva"
drag, startPoint x: 522, startPoint y: 279, endPoint x: 521, endPoint y: 265, distance: 14.4
click at [521, 265] on div "Kiva Confections" at bounding box center [433, 213] width 833 height 138
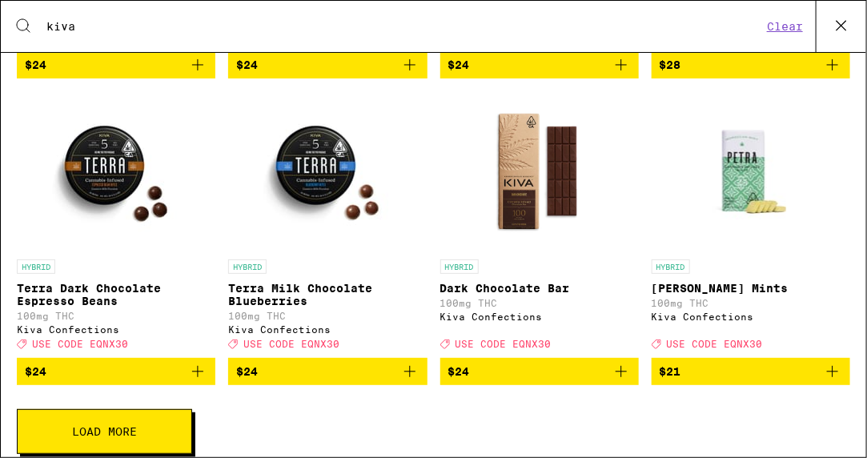
scroll to position [557, 0]
